Goal: Task Accomplishment & Management: Complete application form

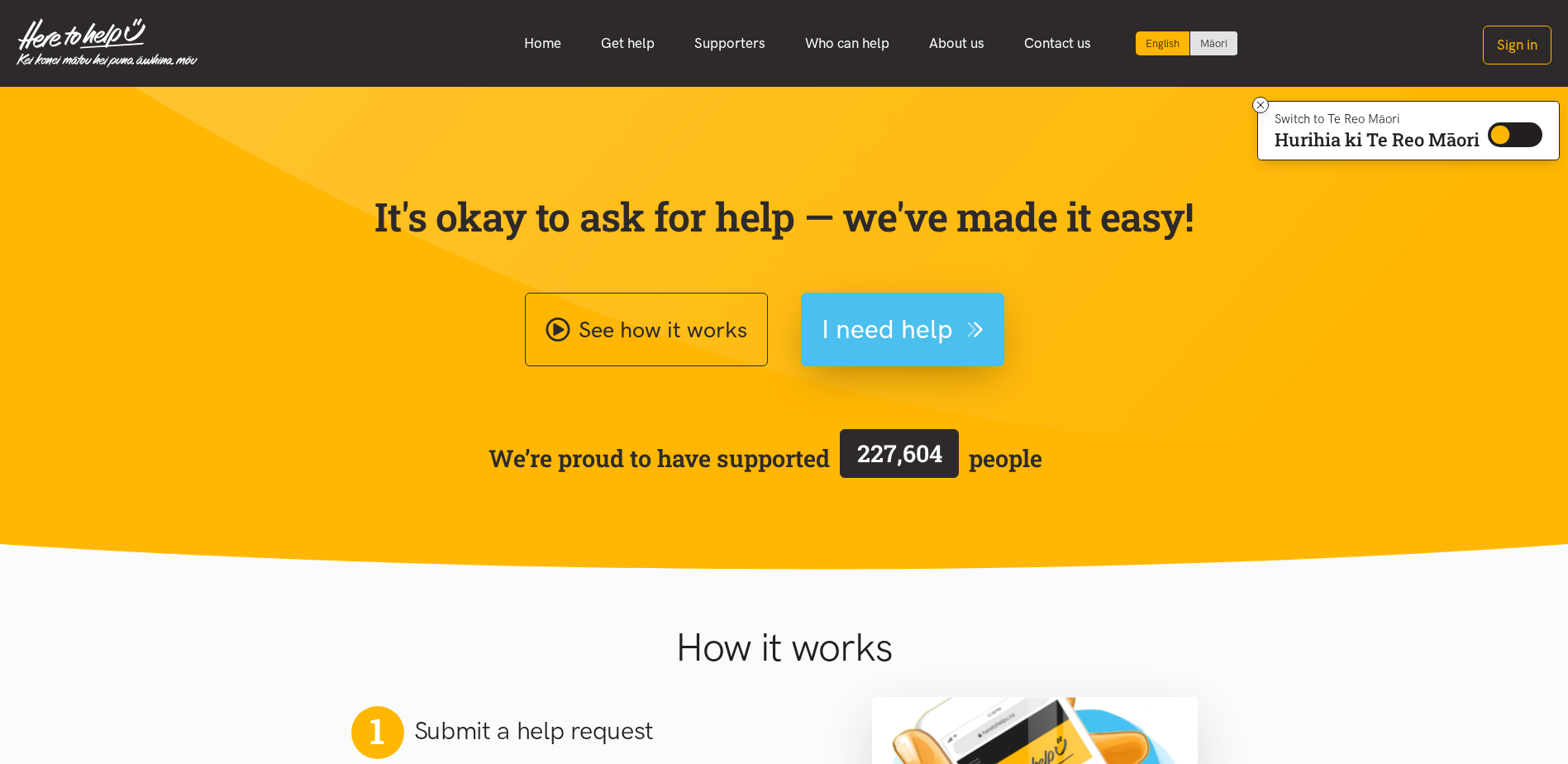
click at [928, 321] on span "I need help" at bounding box center [888, 329] width 131 height 43
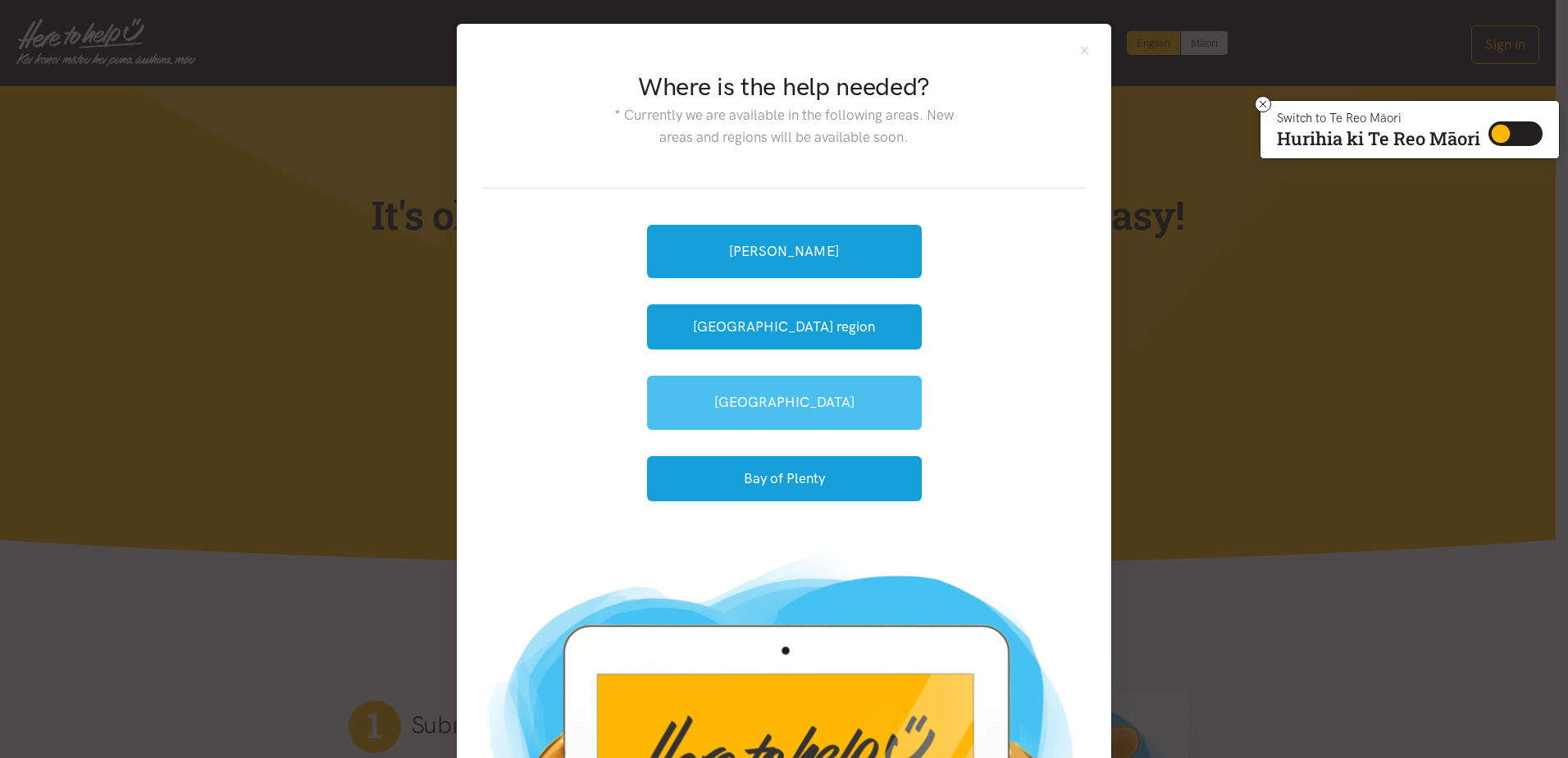
click at [806, 404] on link "[GEOGRAPHIC_DATA]" at bounding box center [784, 402] width 275 height 53
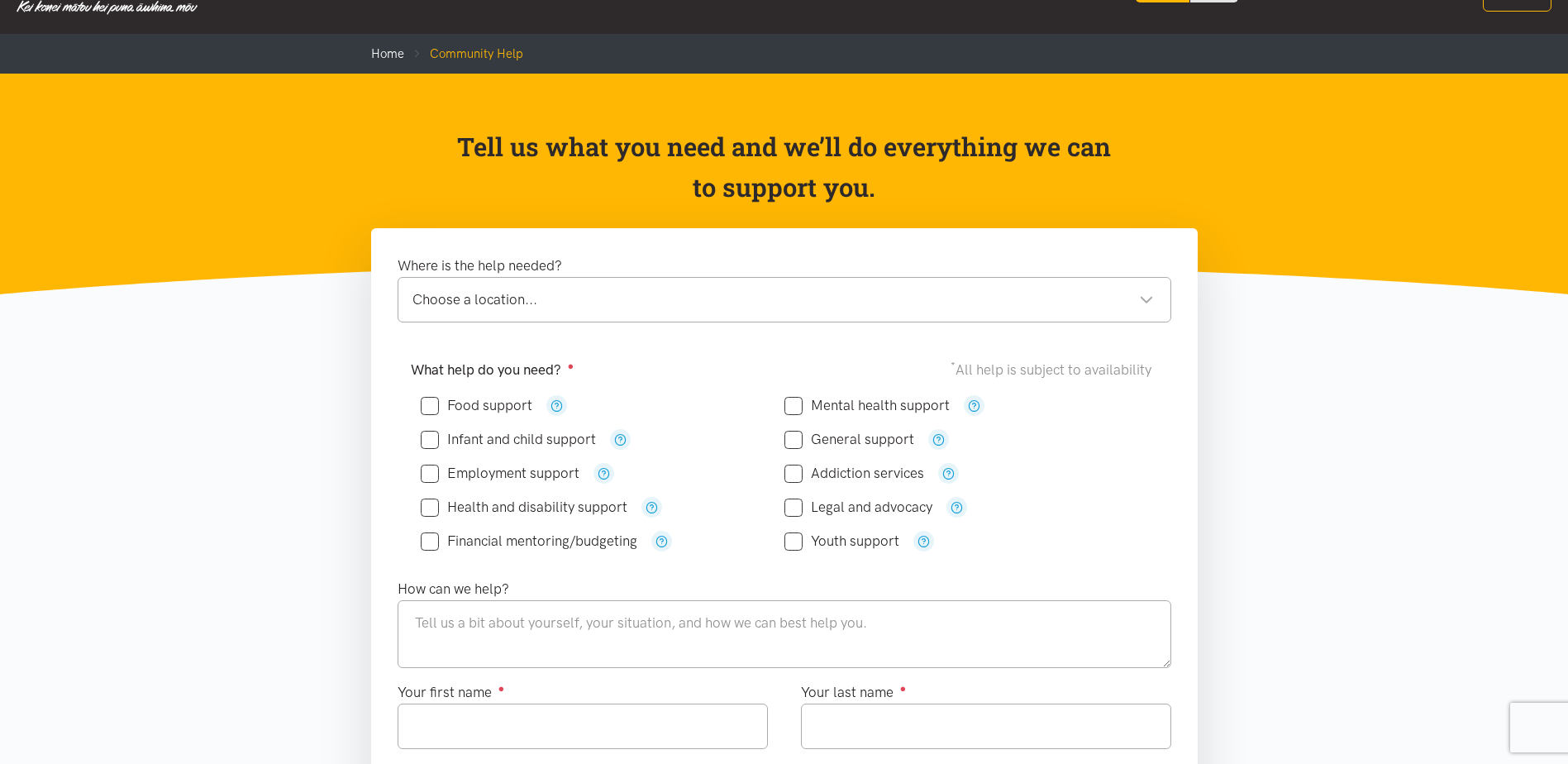
scroll to position [82, 0]
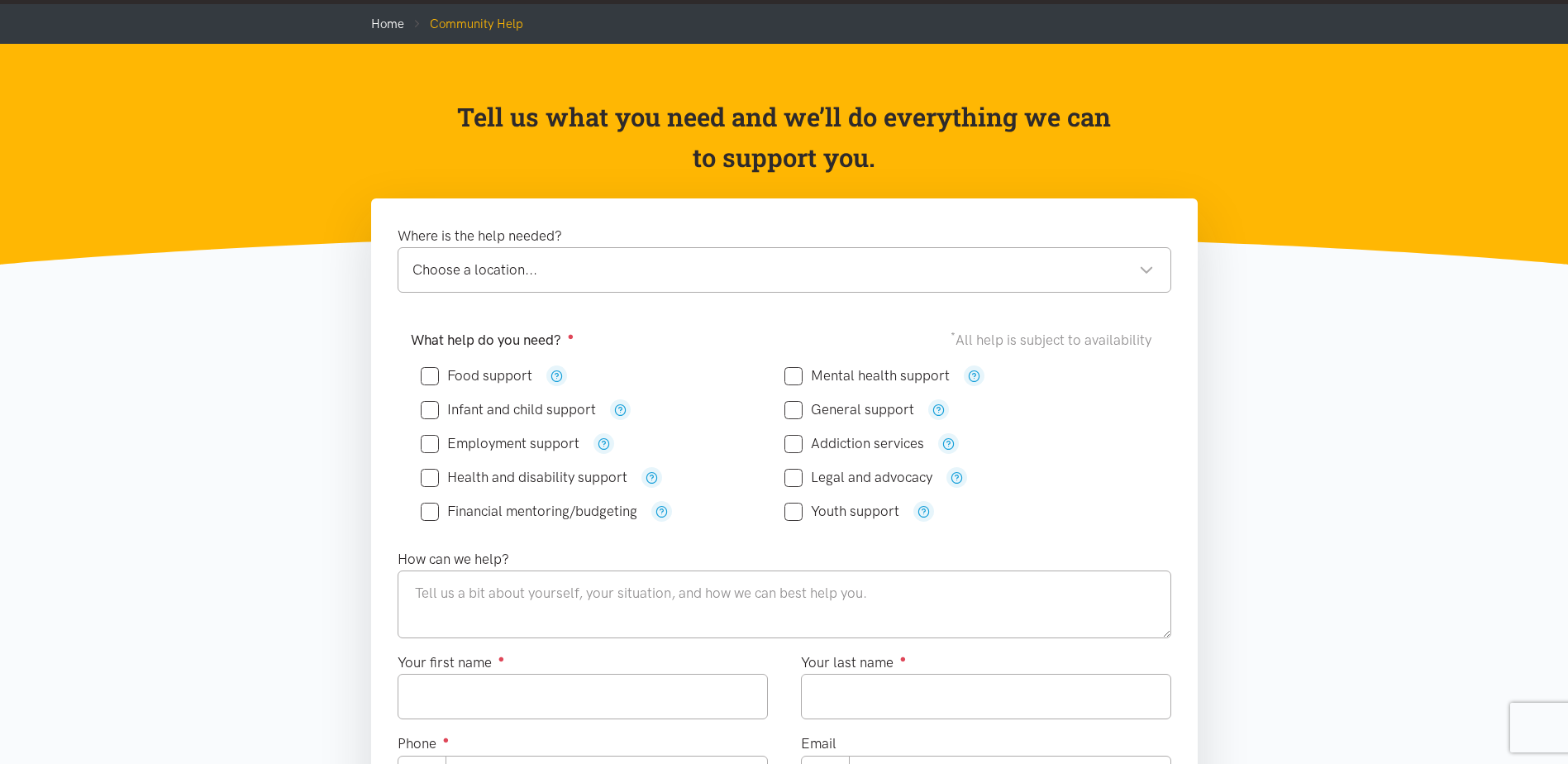
click at [518, 277] on div "Choose a location..." at bounding box center [783, 270] width 741 height 22
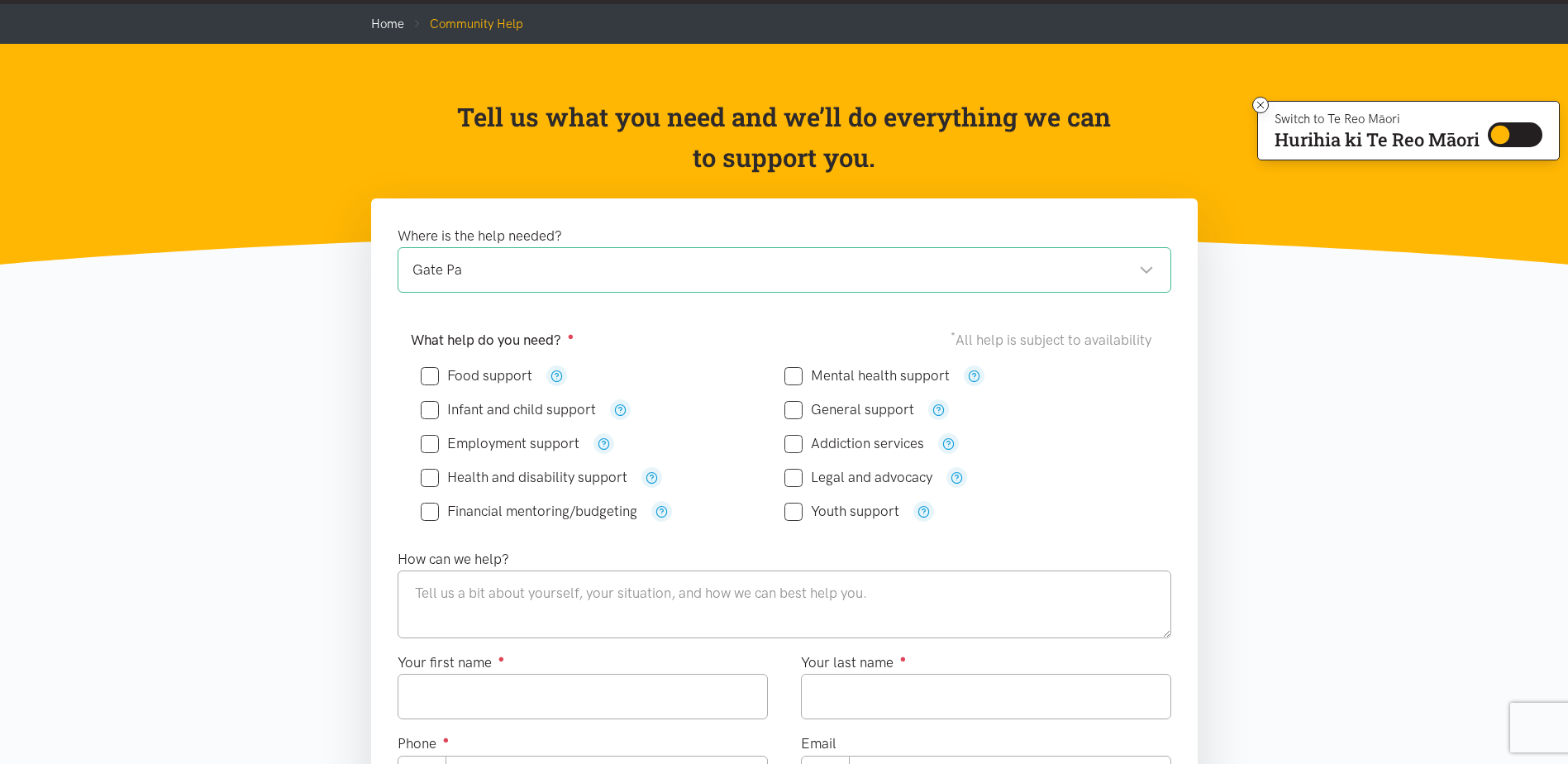
click at [426, 412] on input "Infant and child support" at bounding box center [508, 409] width 176 height 14
checkbox input "true"
click at [425, 441] on input "Employment support" at bounding box center [500, 443] width 159 height 14
checkbox input "true"
click at [423, 480] on input "Health and disability support" at bounding box center [524, 477] width 207 height 14
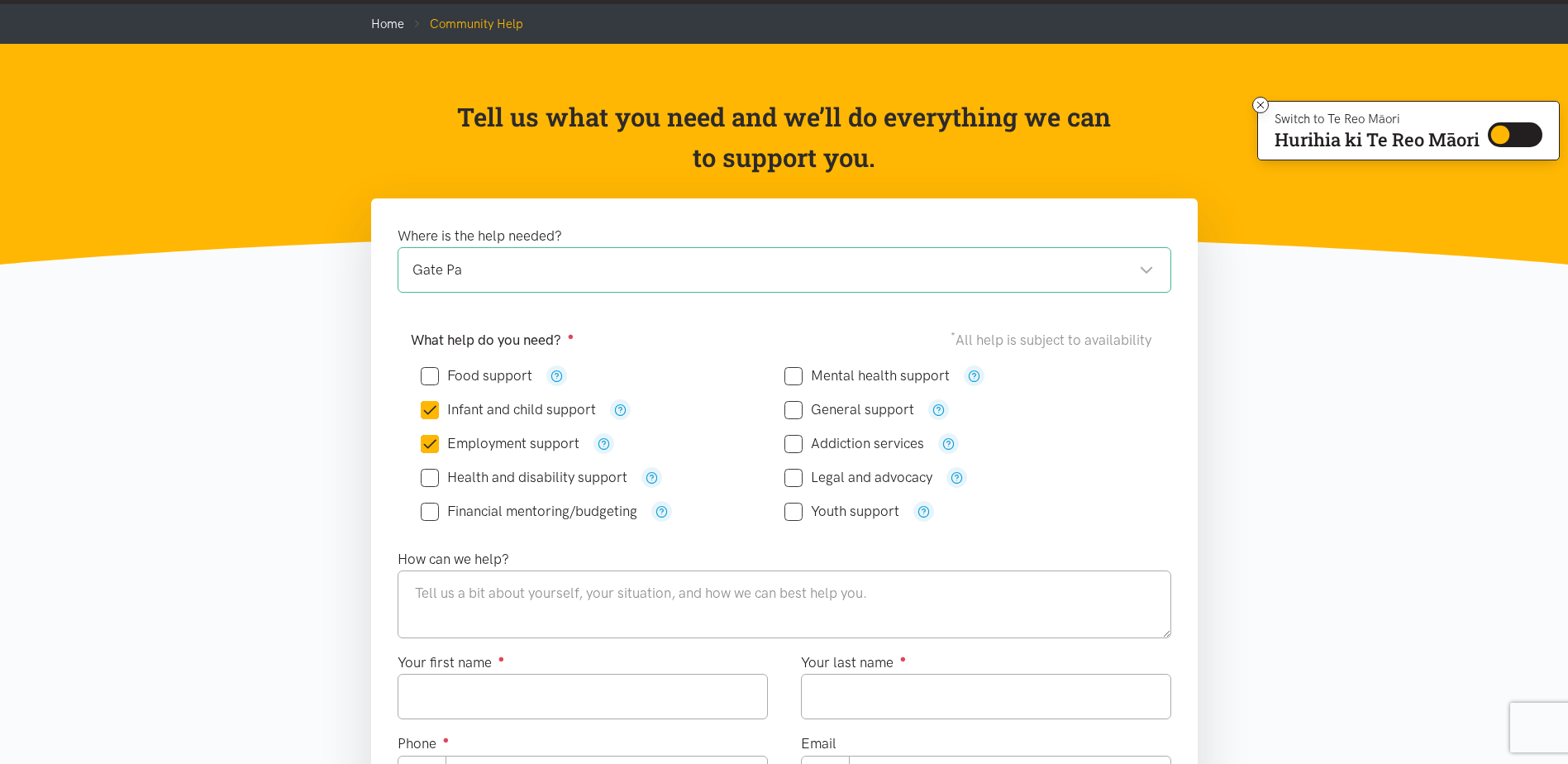
checkbox input "true"
click at [792, 448] on input "Addiction services" at bounding box center [853, 443] width 140 height 14
click at [798, 441] on input "Addiction services" at bounding box center [853, 443] width 140 height 14
checkbox input "false"
click at [560, 586] on textarea at bounding box center [784, 604] width 774 height 68
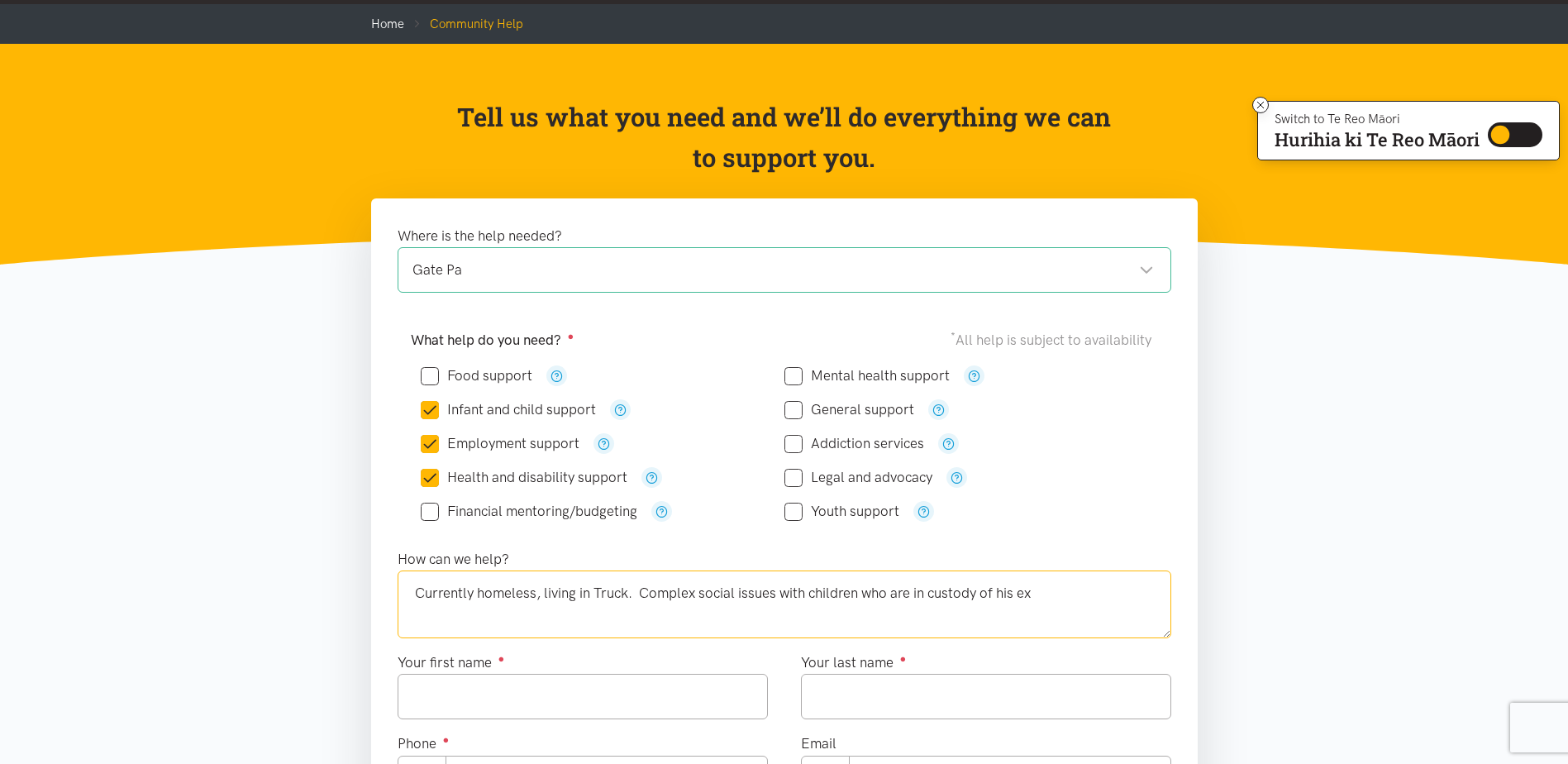
click at [410, 590] on textarea "Currently homeless, living in Truck. Complex social issues with children who ar…" at bounding box center [784, 604] width 774 height 68
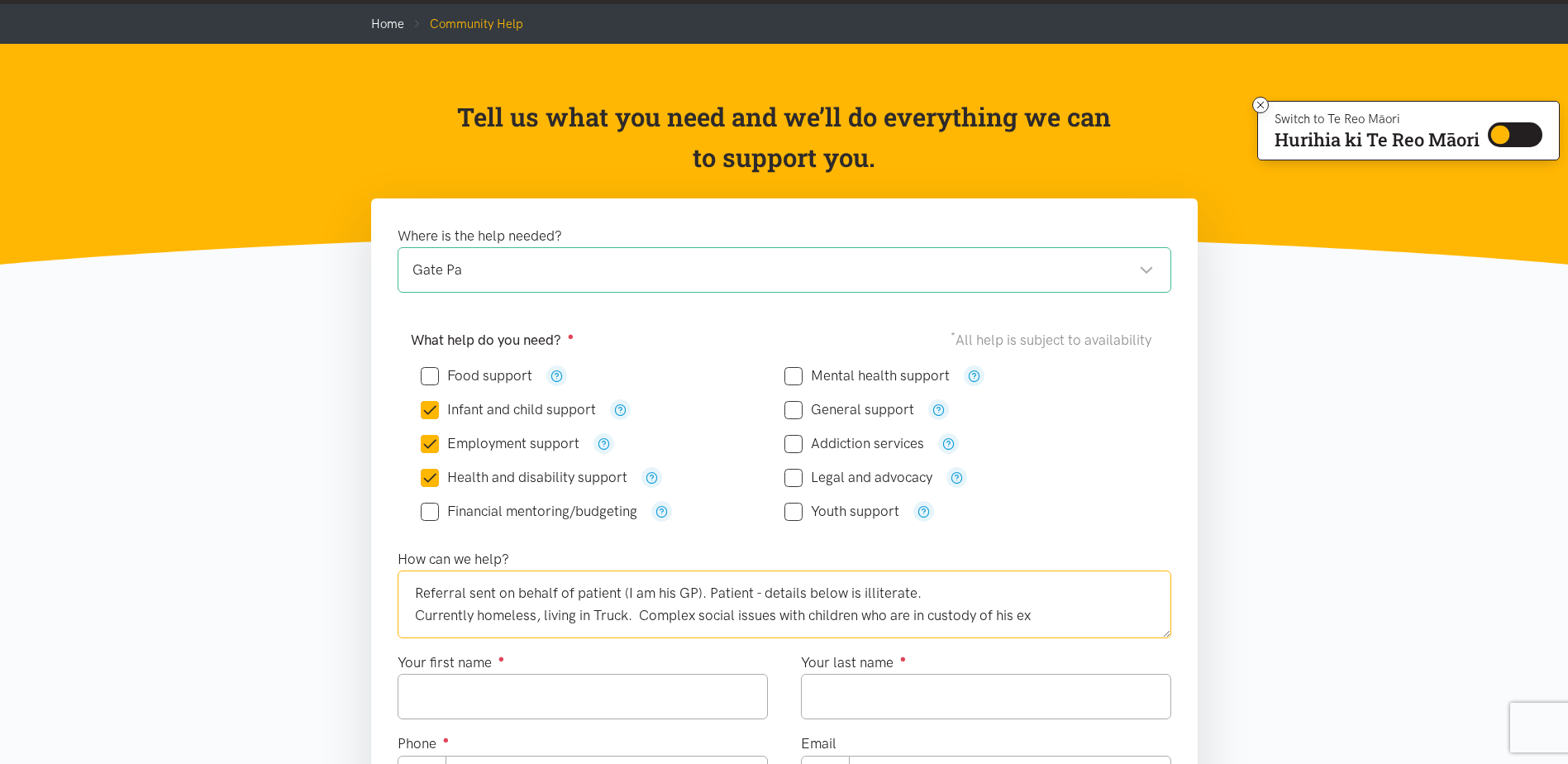
click at [1046, 620] on textarea "Referral sent on behalf of patient (I am his GP). Patient - details below is il…" at bounding box center [784, 604] width 774 height 68
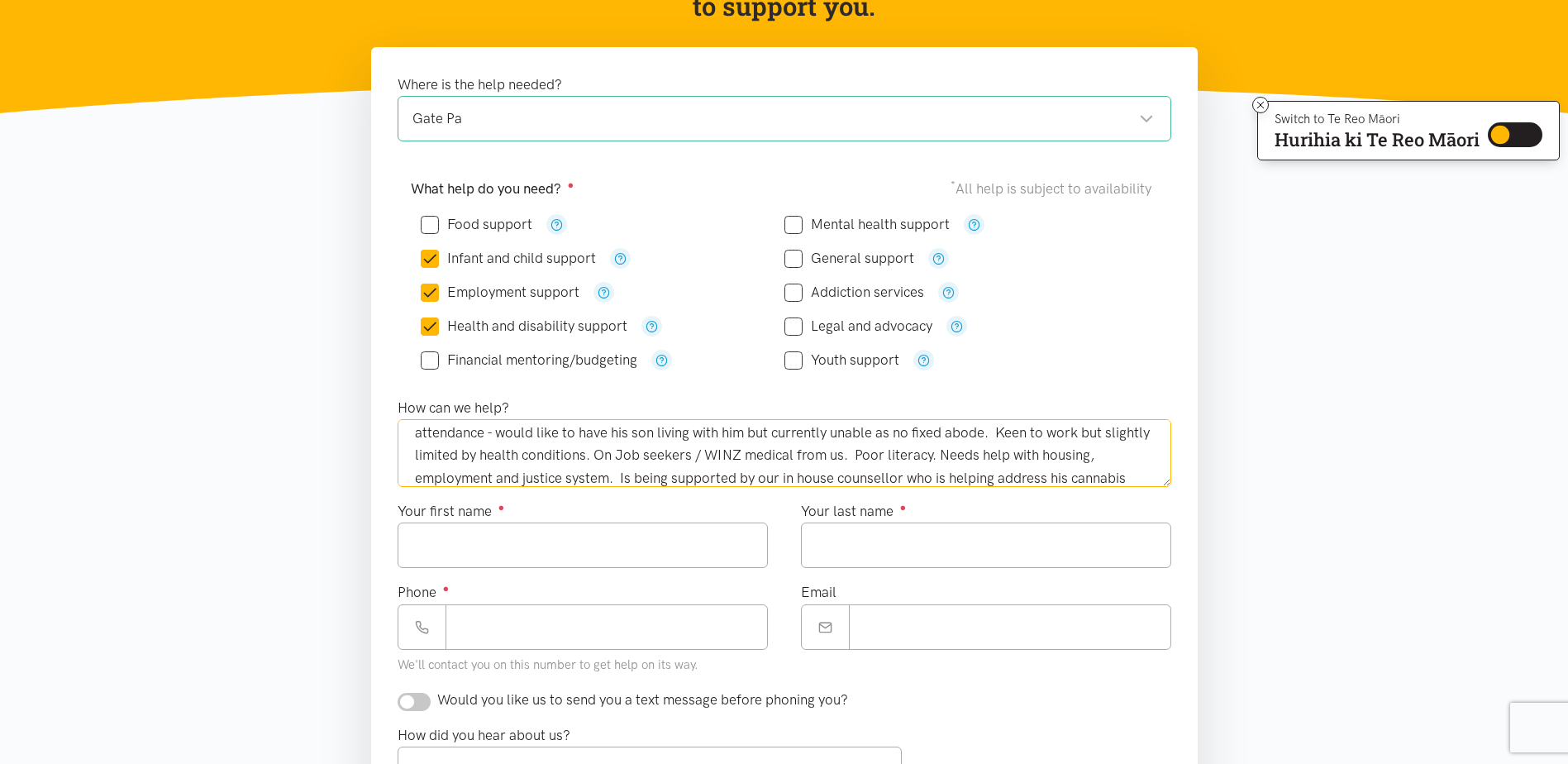
scroll to position [248, 0]
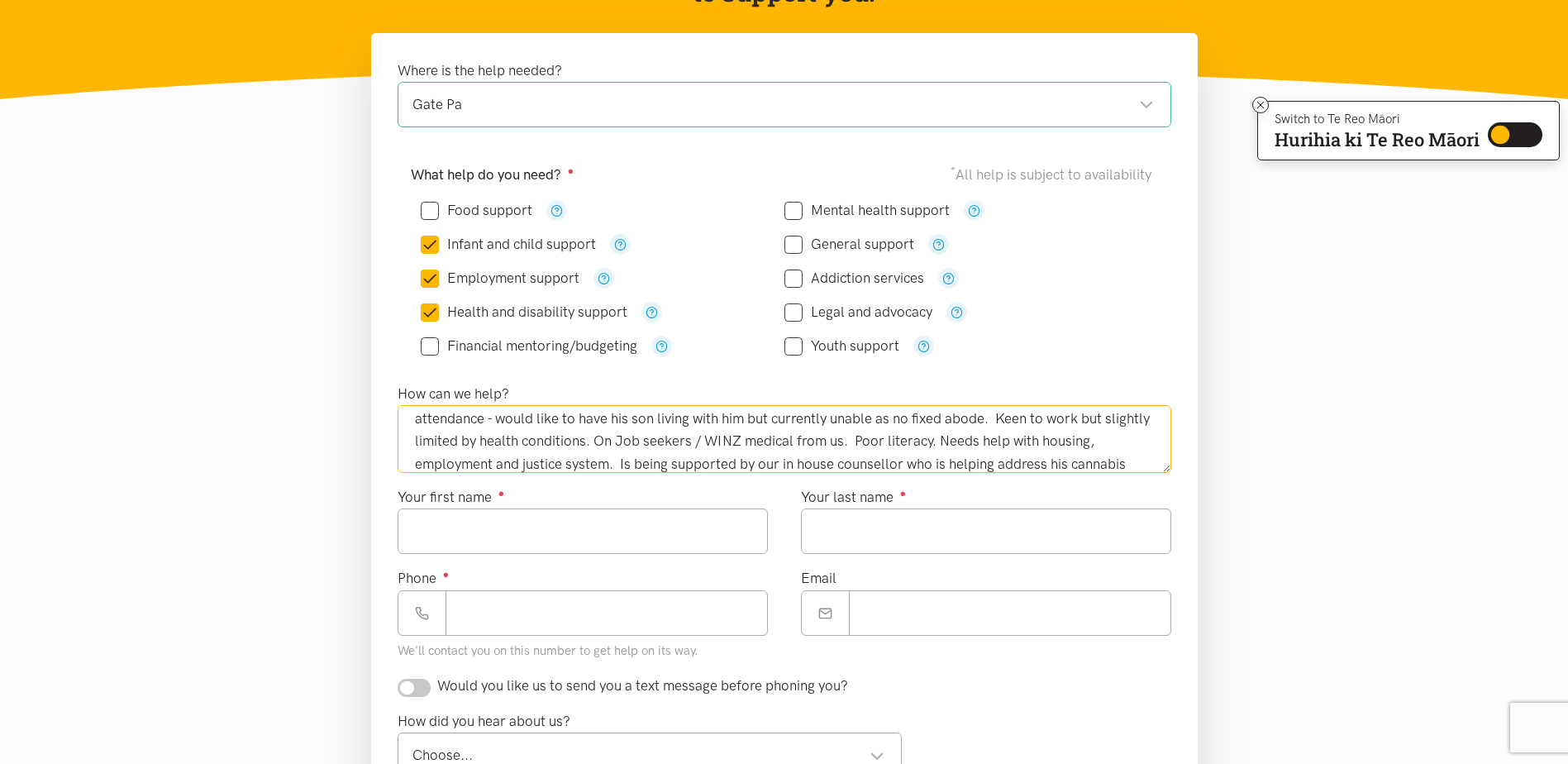
type textarea "Referral sent on behalf of patient (I am his GP). Patient - details below is il…"
click at [493, 536] on input "Your first name ●" at bounding box center [582, 531] width 371 height 45
type input "****"
click at [1084, 464] on textarea "Referral sent on behalf of patient (I am his GP). Patient - details below is il…" at bounding box center [784, 438] width 774 height 68
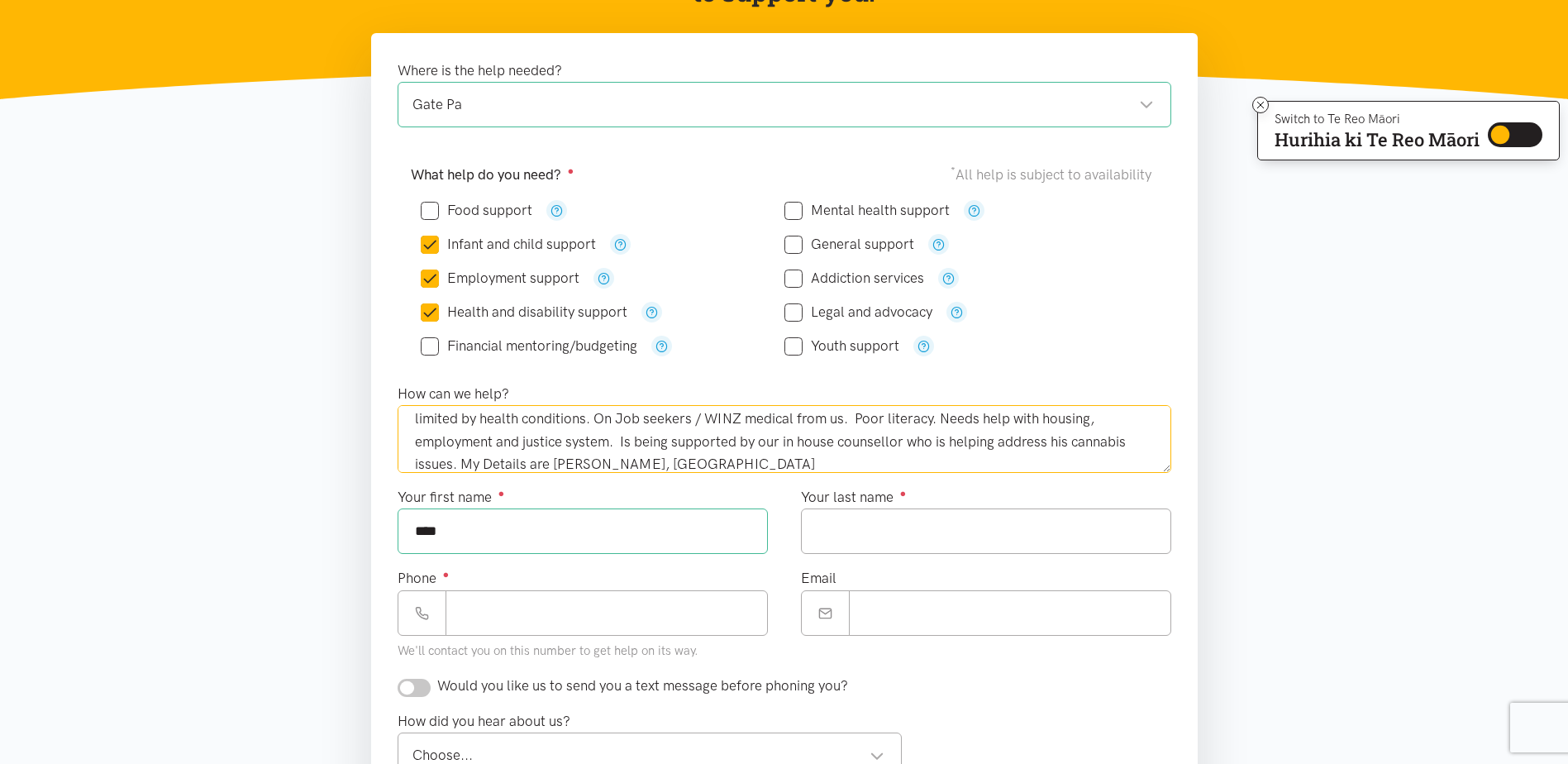
type textarea "Referral sent on behalf of patient (I am his GP). Patient - details below is il…"
click at [908, 536] on input "Your last name ●" at bounding box center [986, 531] width 371 height 45
type input "*****"
click at [531, 618] on input "Phone ●" at bounding box center [606, 612] width 323 height 45
paste input "**********"
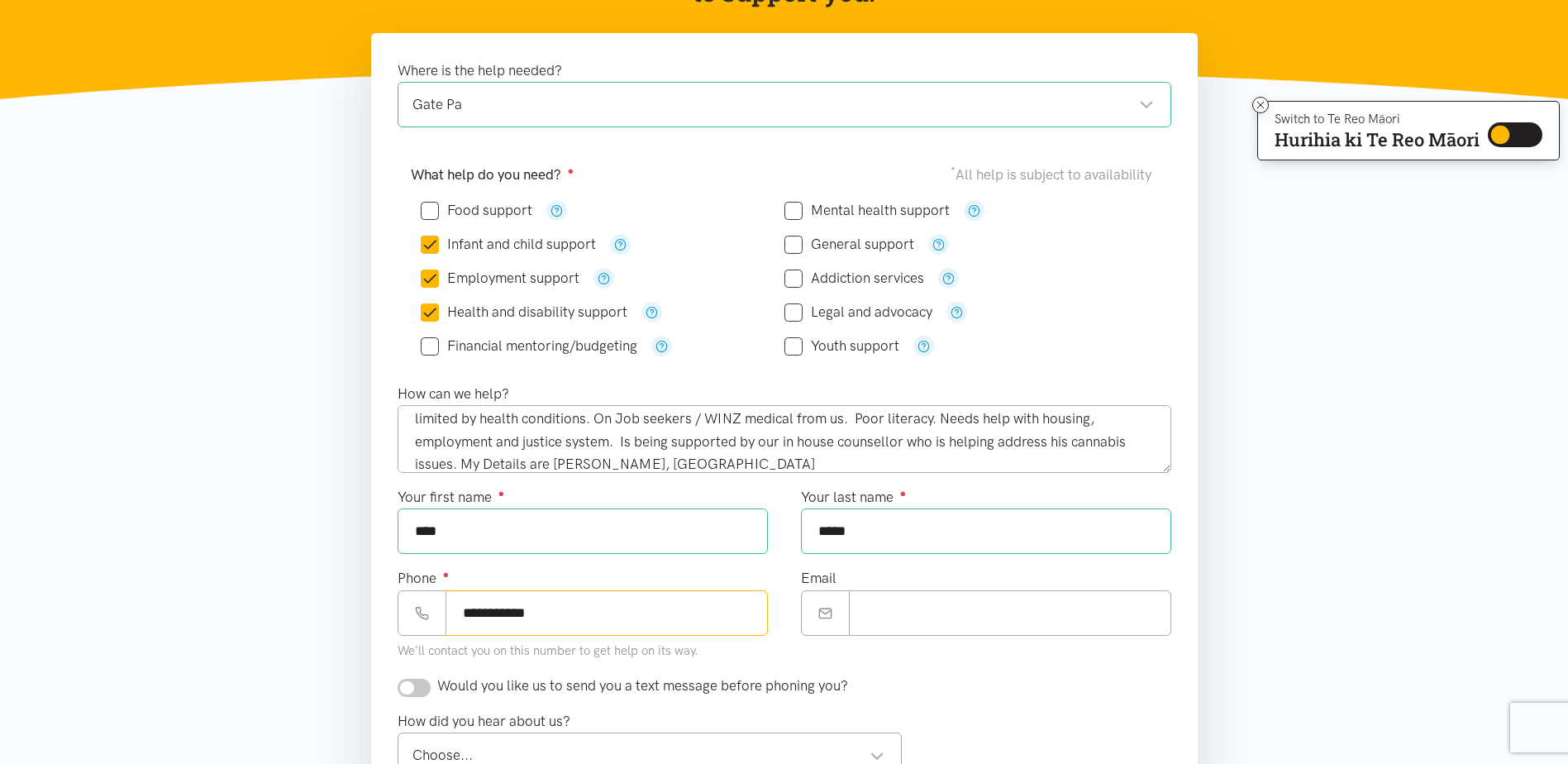
click at [457, 615] on input "**********" at bounding box center [606, 612] width 323 height 45
type input "**********"
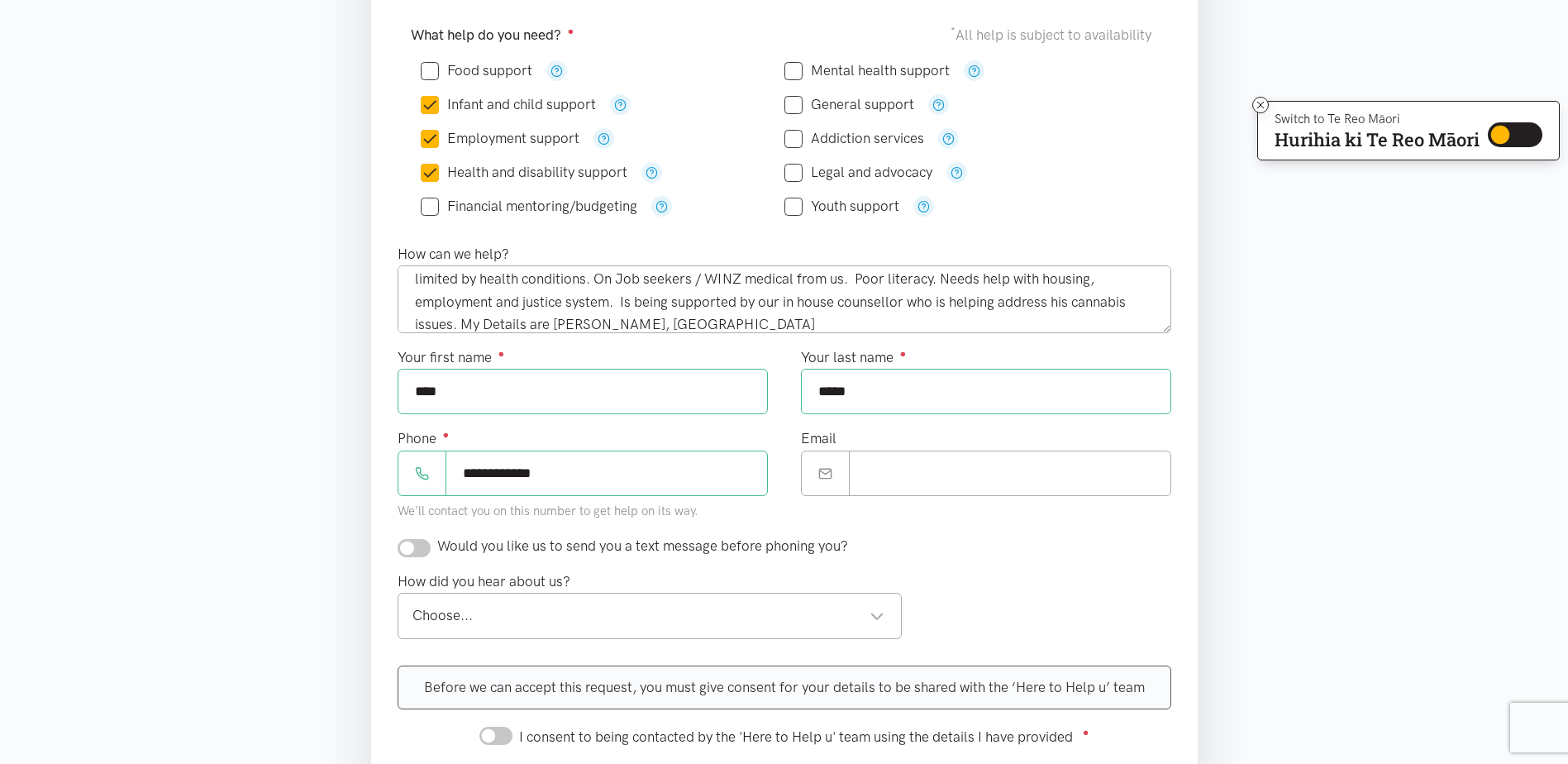
scroll to position [413, 0]
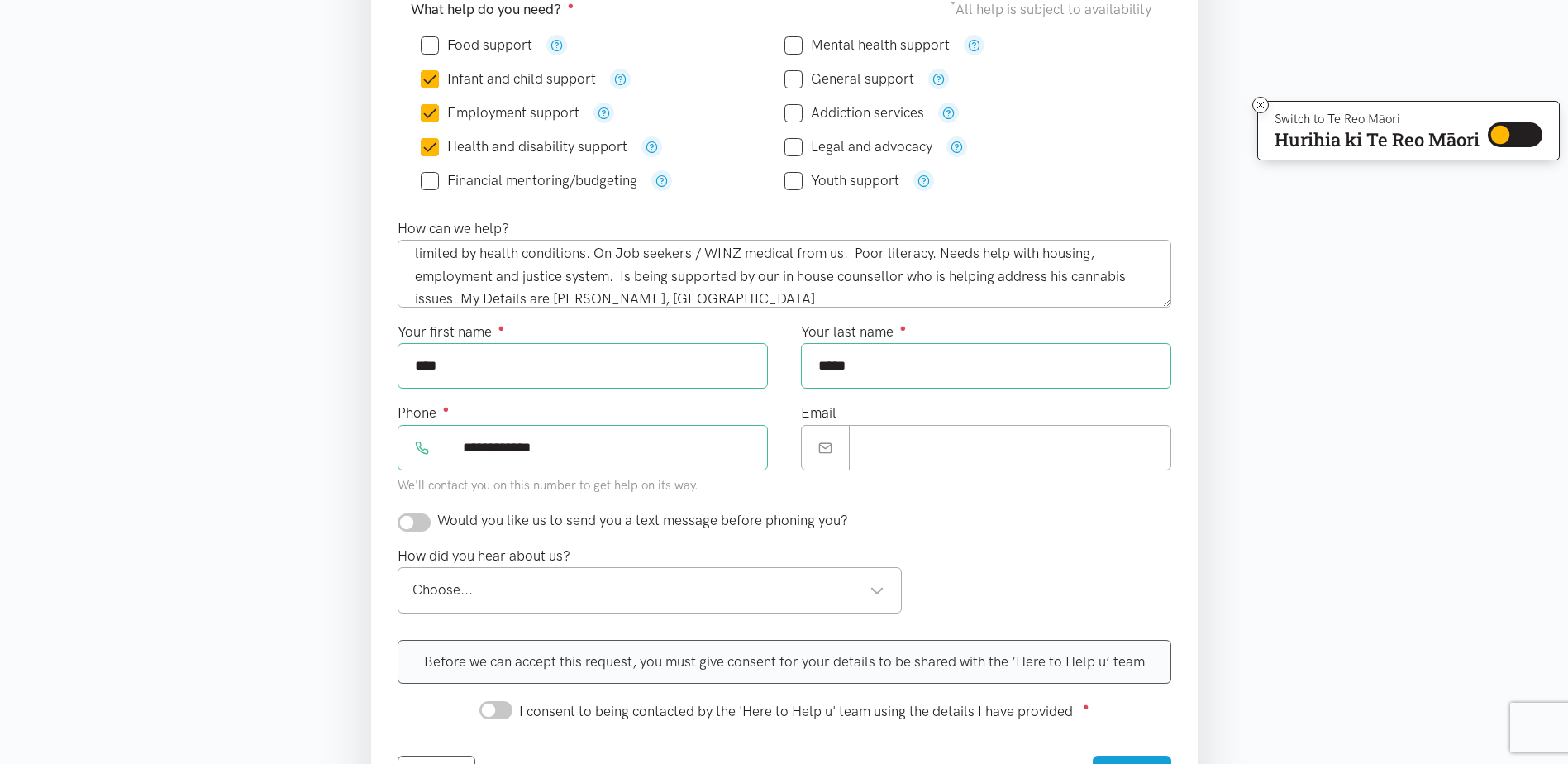
click at [412, 517] on input "checkbox" at bounding box center [414, 523] width 33 height 18
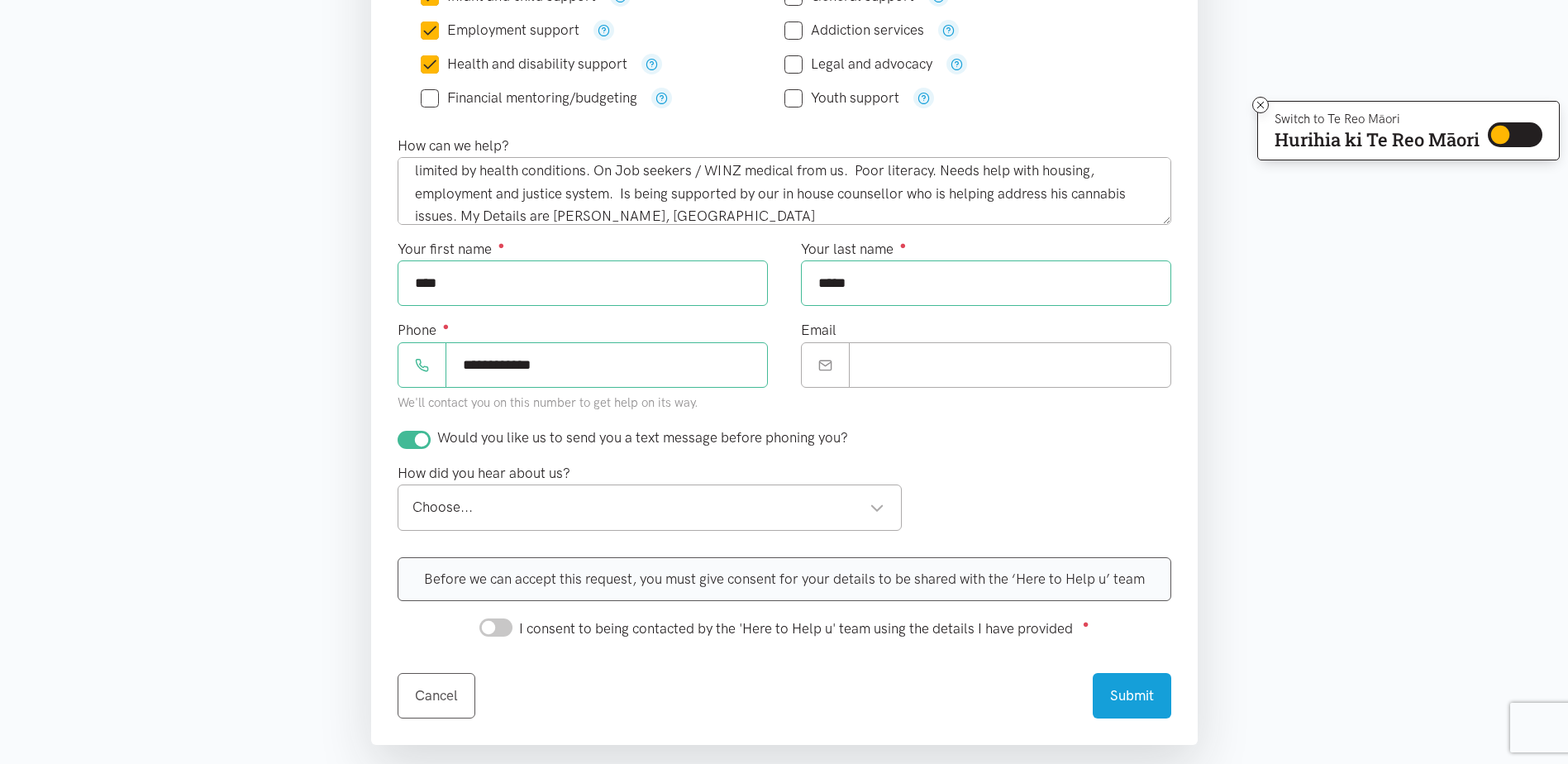
click at [415, 442] on input "checkbox" at bounding box center [414, 440] width 33 height 18
checkbox input "false"
click at [439, 523] on div "Choose... Choose..." at bounding box center [650, 507] width 505 height 45
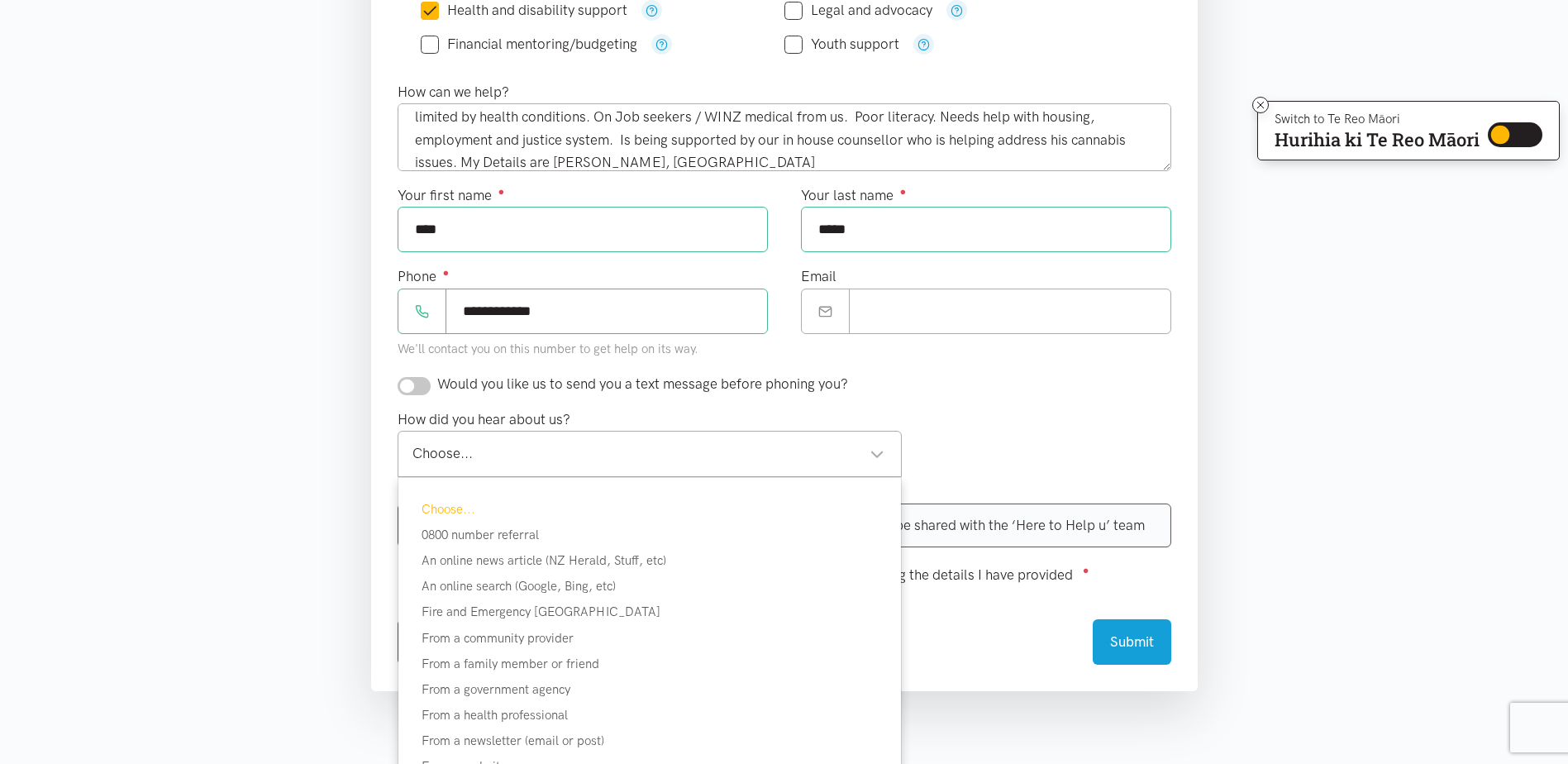
scroll to position [579, 0]
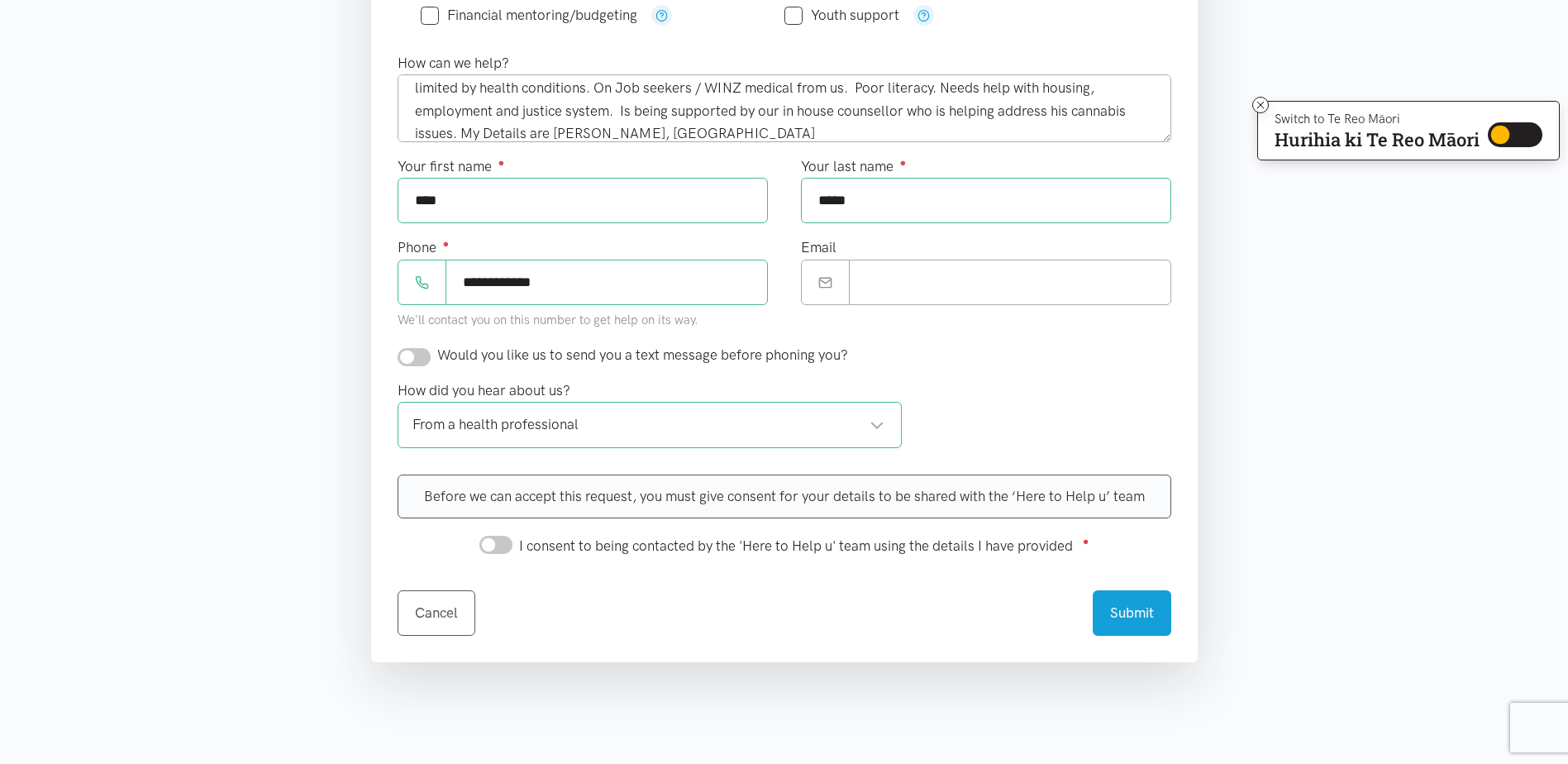
click at [493, 549] on input "I consent to being contacted by the 'Here to Help u' team using the details I h…" at bounding box center [496, 545] width 33 height 18
checkbox input "true"
click at [958, 290] on input "Email" at bounding box center [1010, 282] width 323 height 45
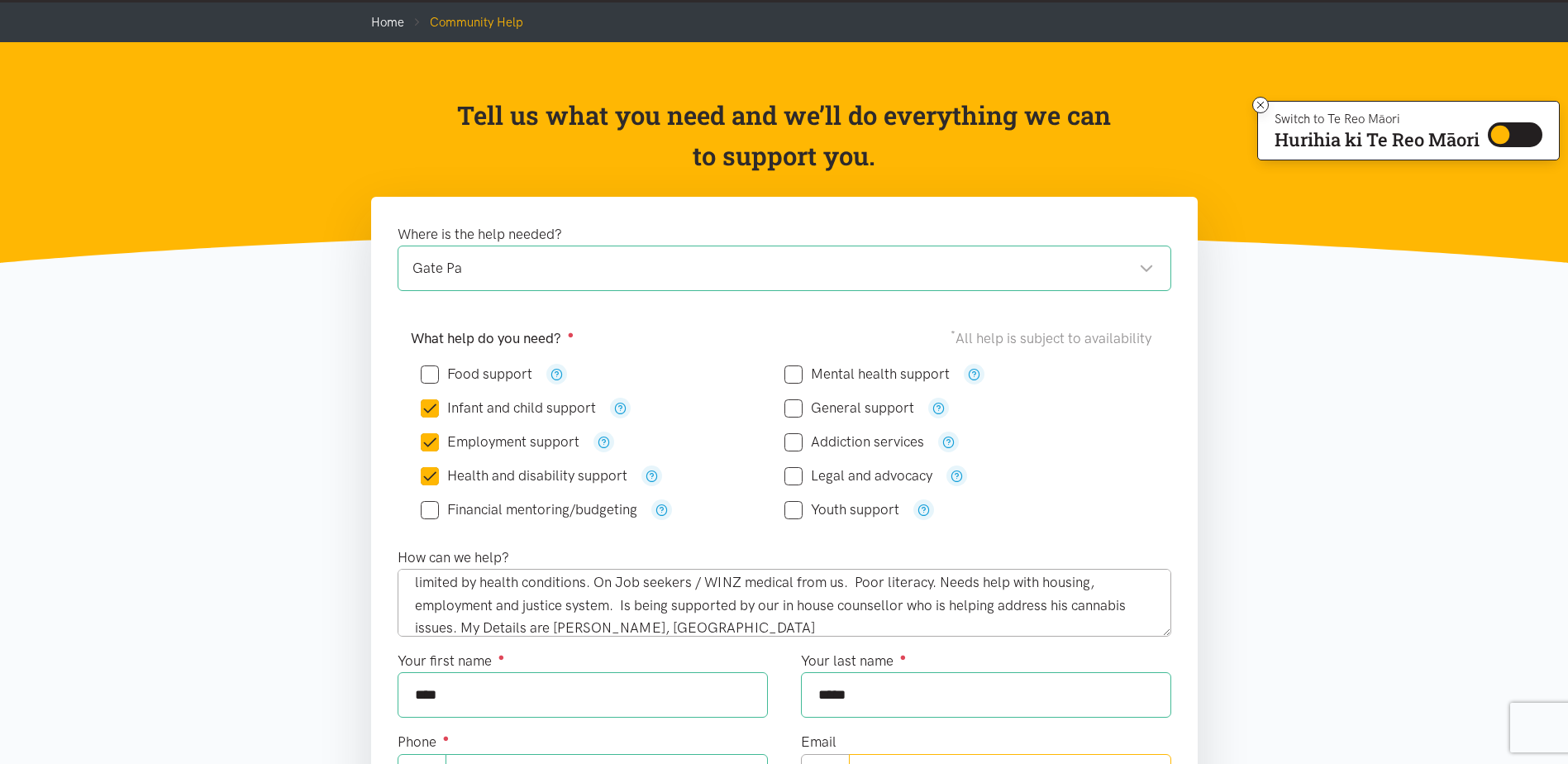
scroll to position [82, 0]
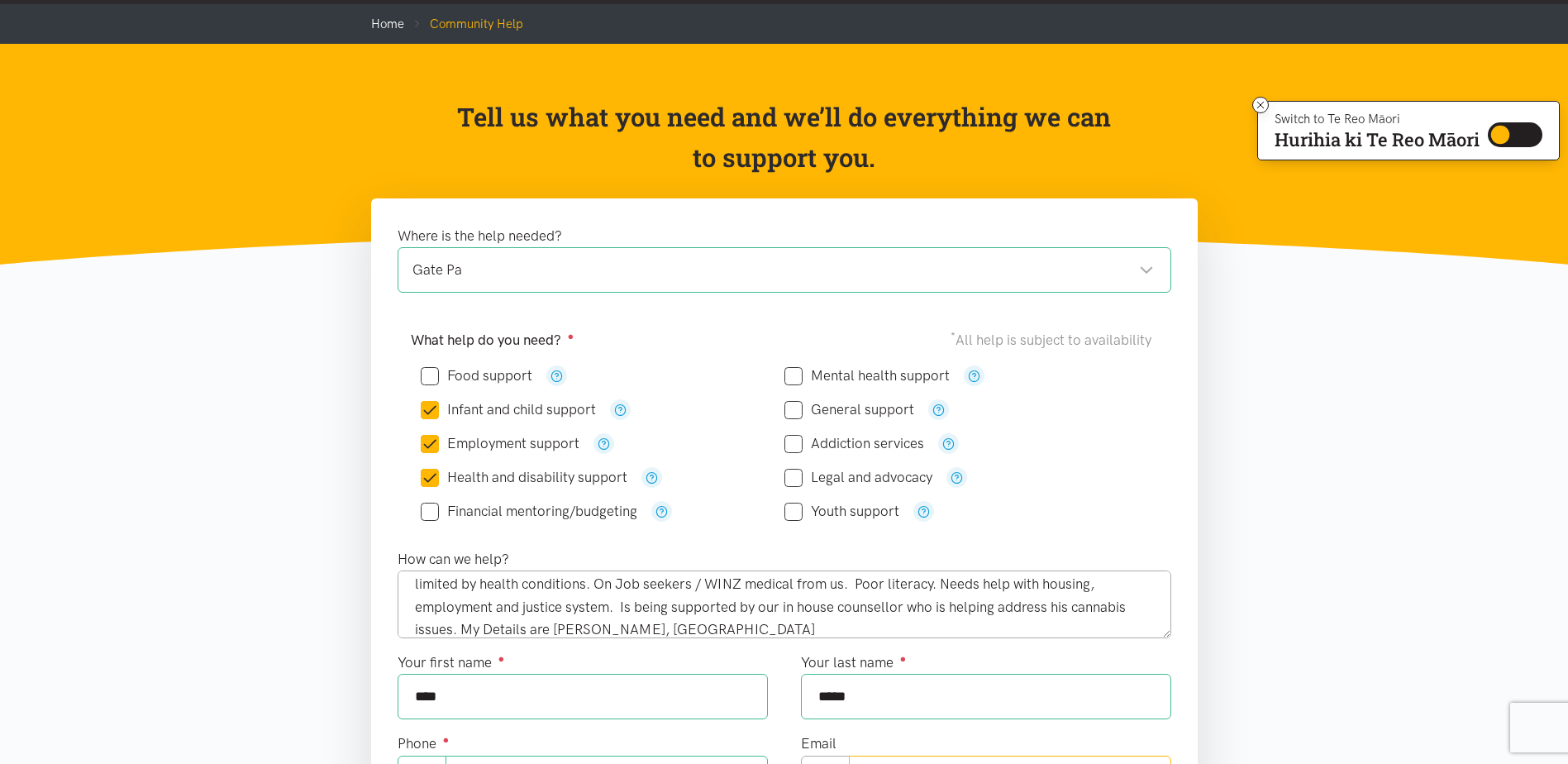
type input "****"
click at [797, 480] on input "Legal and advocacy" at bounding box center [858, 477] width 148 height 14
checkbox input "true"
click at [621, 617] on textarea "Referral sent on behalf of patient (I am his GP). Patient - details below is il…" at bounding box center [784, 604] width 774 height 68
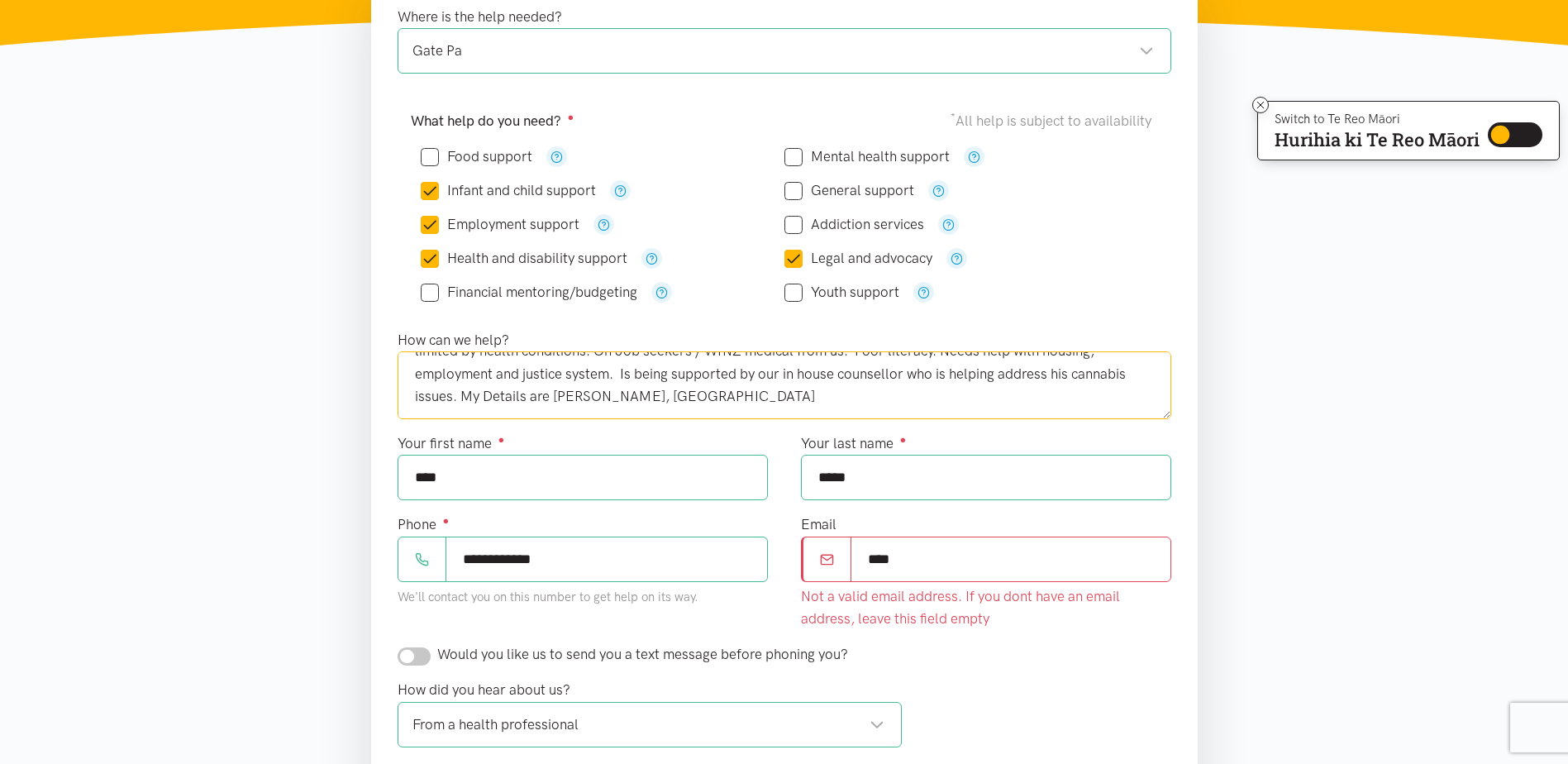
scroll to position [331, 0]
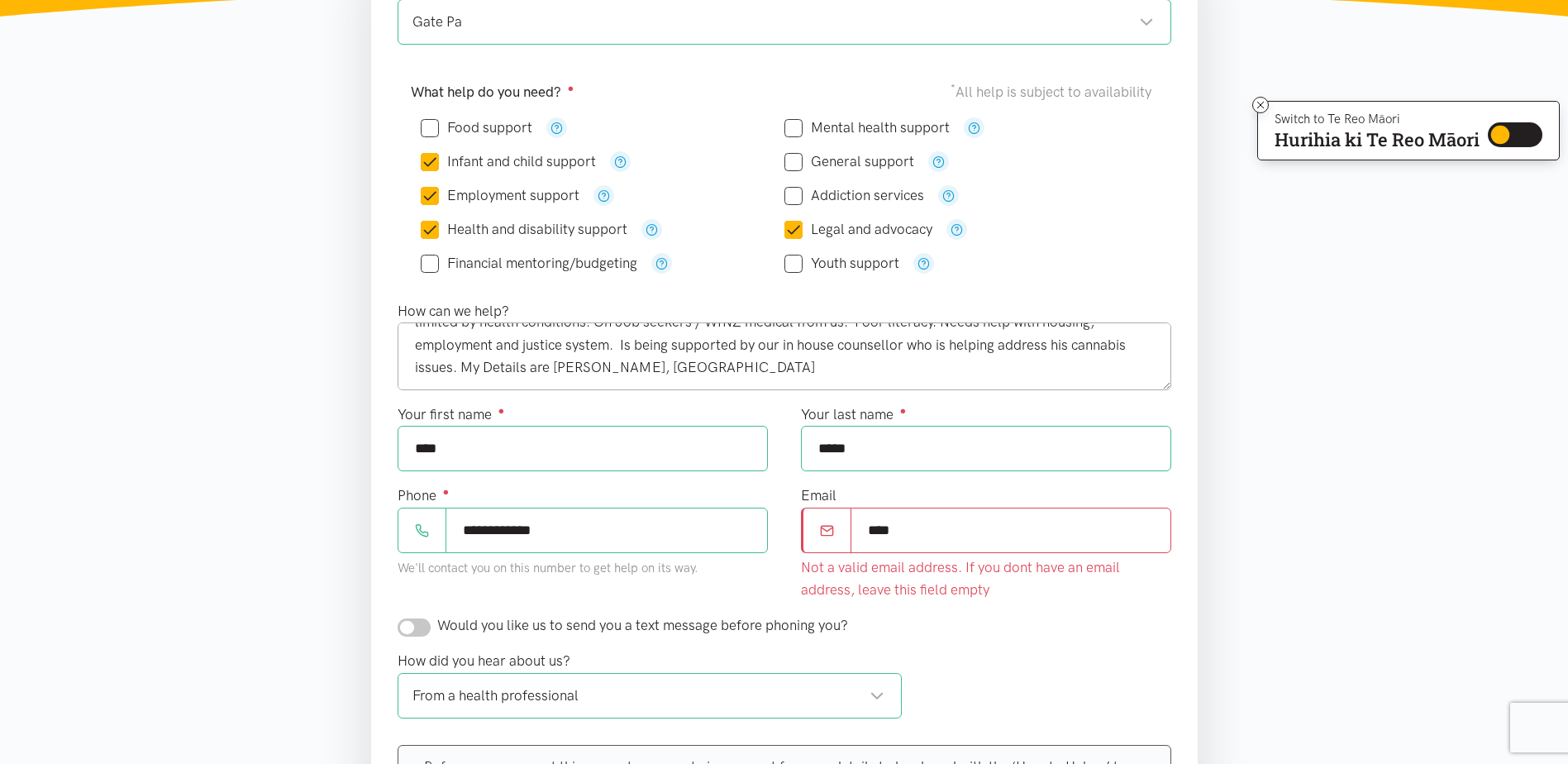
drag, startPoint x: 903, startPoint y: 535, endPoint x: 860, endPoint y: 535, distance: 43.0
click at [860, 535] on input "****" at bounding box center [1011, 530] width 321 height 45
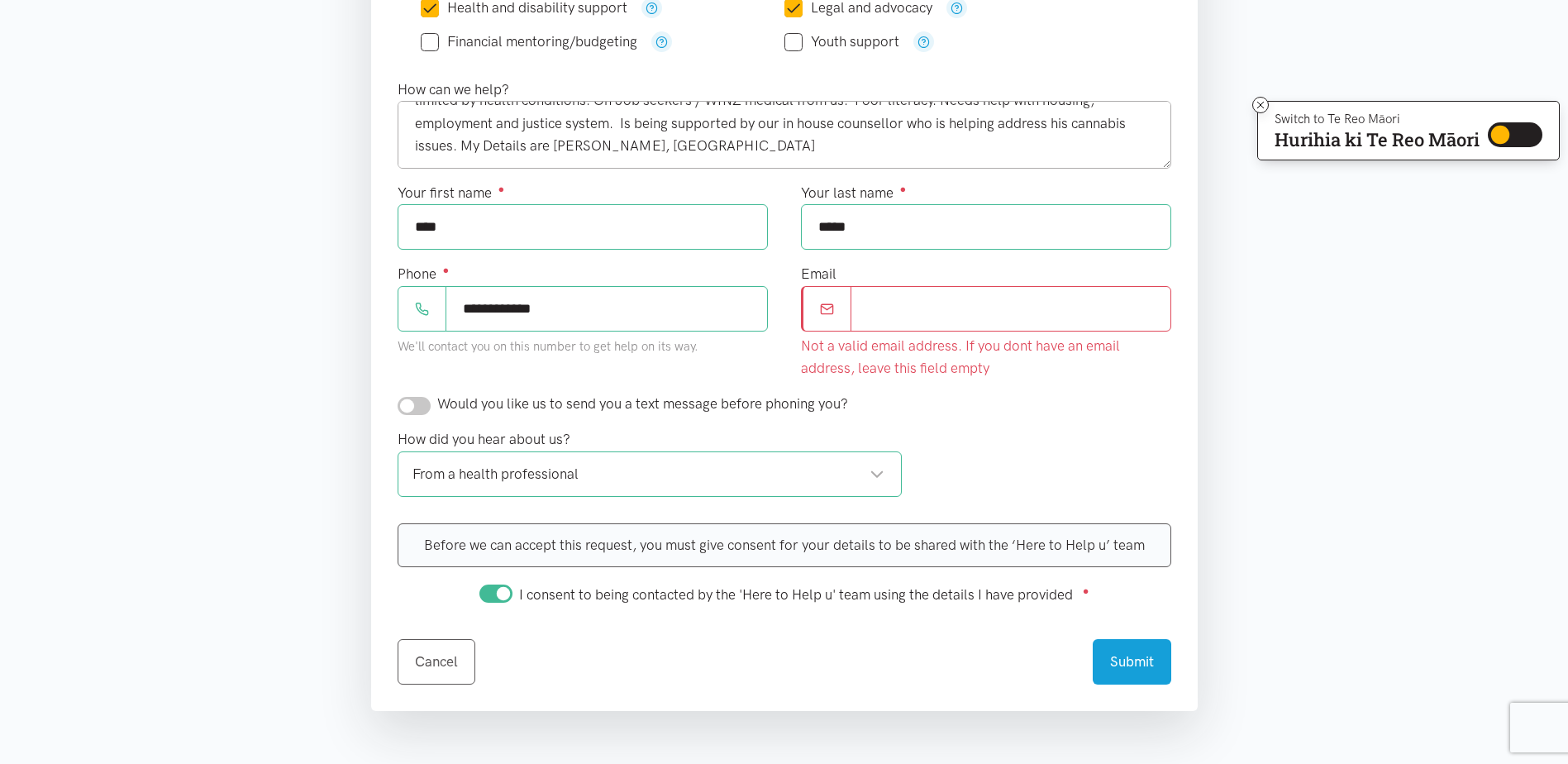
scroll to position [579, 0]
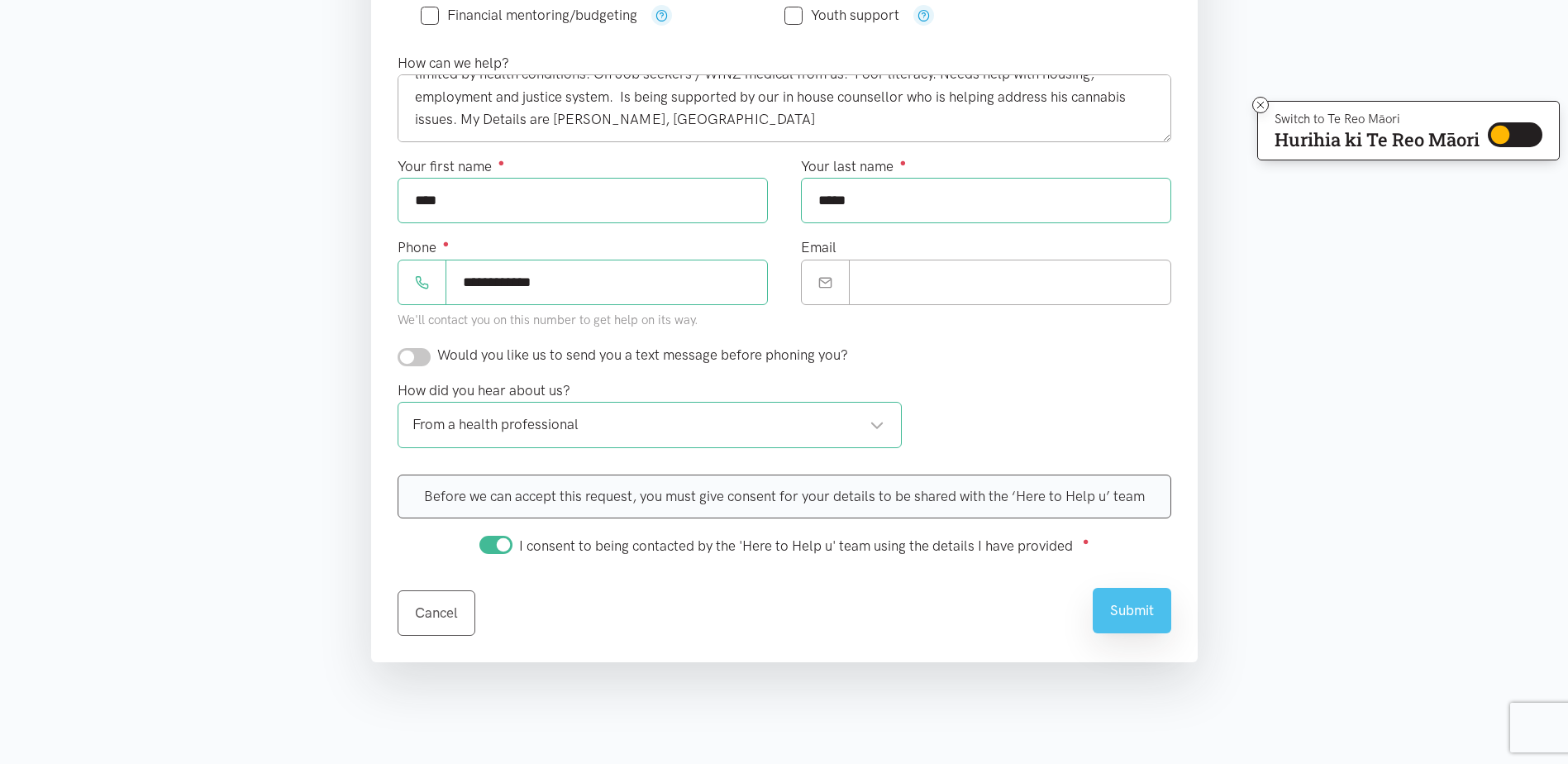
click at [1129, 636] on div "Where is the help needed? [GEOGRAPHIC_DATA] [GEOGRAPHIC_DATA] locations Choose …" at bounding box center [784, 182] width 827 height 960
click at [1134, 615] on button "Submit" at bounding box center [1132, 610] width 79 height 45
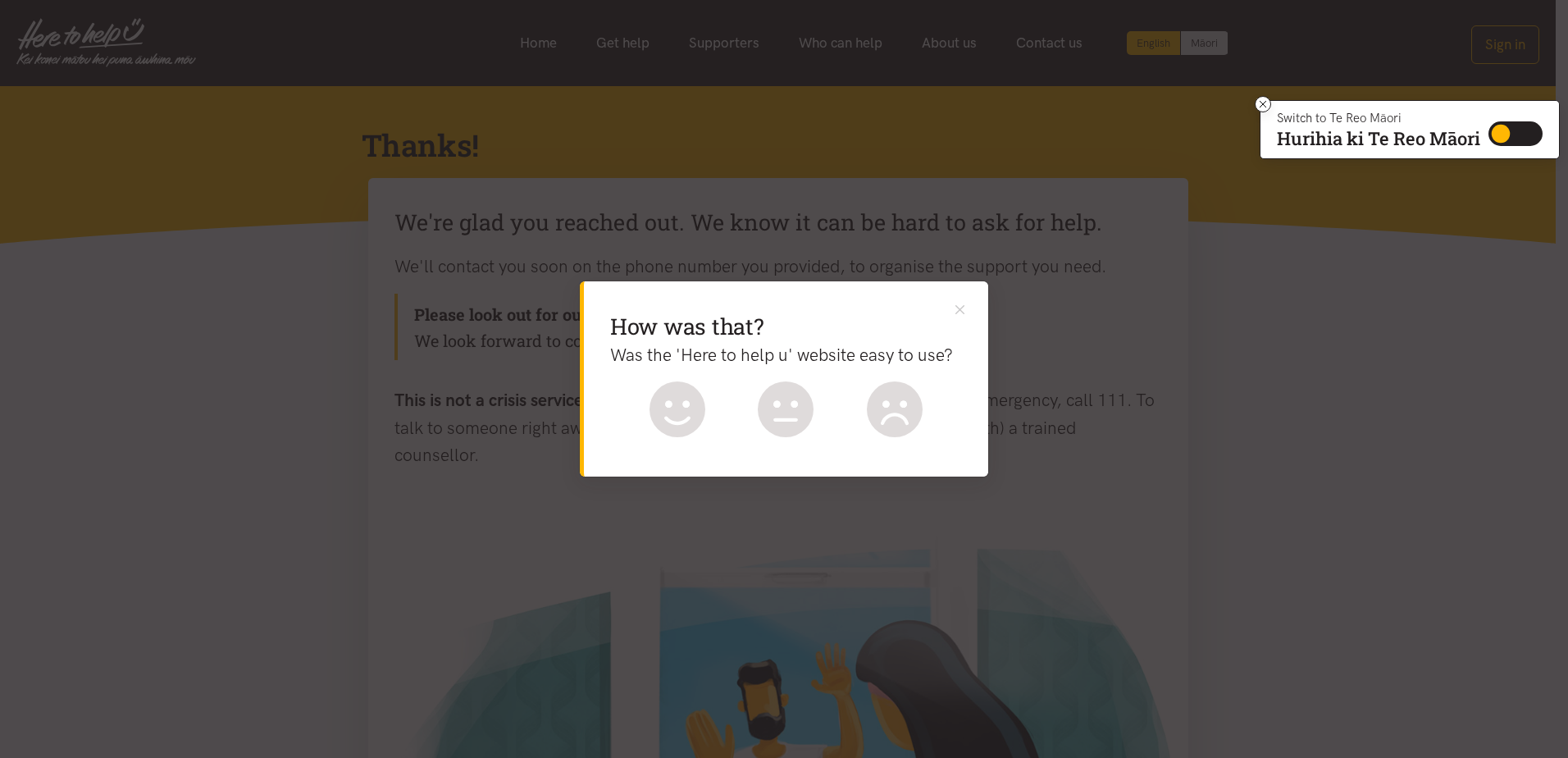
click at [976, 307] on div "How was that? Was the 'Here to help u' website easy to use? What could be bette…" at bounding box center [786, 379] width 405 height 195
